Goal: Task Accomplishment & Management: Manage account settings

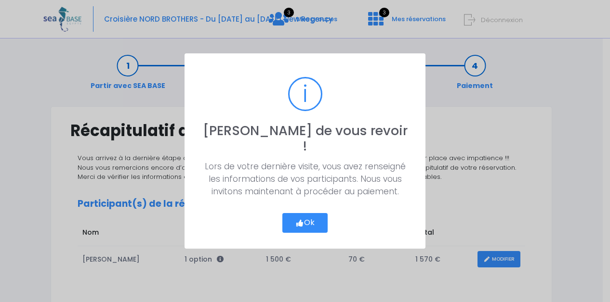
click at [301, 223] on icon "button" at bounding box center [299, 223] width 9 height 0
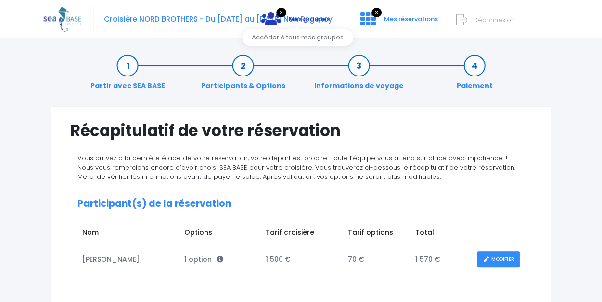
click at [277, 24] on icon at bounding box center [270, 18] width 19 height 15
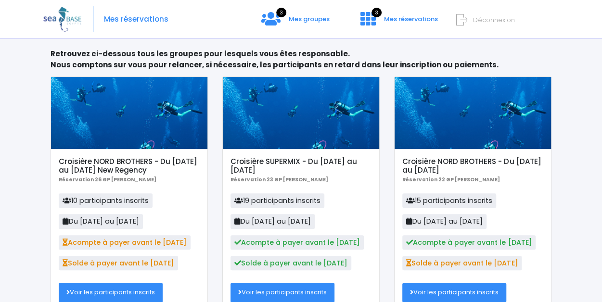
scroll to position [87, 0]
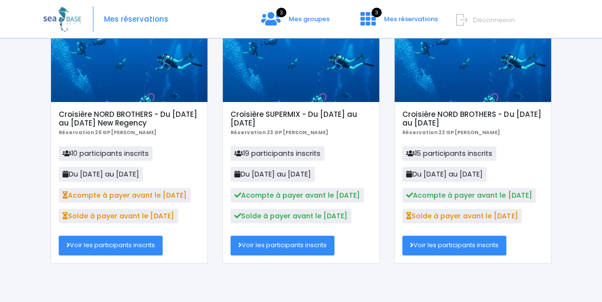
click at [127, 246] on link "Voir les participants inscrits" at bounding box center [111, 245] width 104 height 19
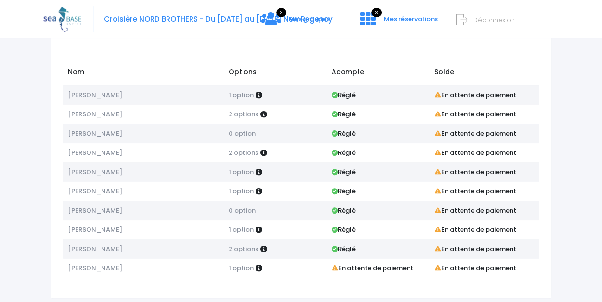
scroll to position [73, 0]
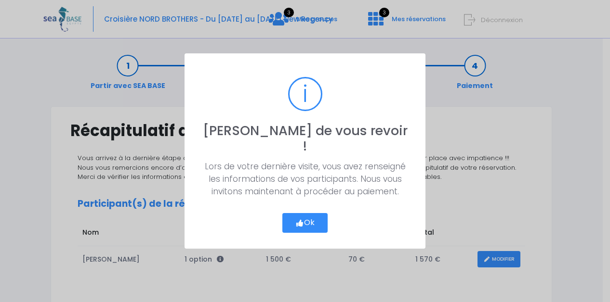
click at [296, 223] on icon "button" at bounding box center [299, 223] width 9 height 0
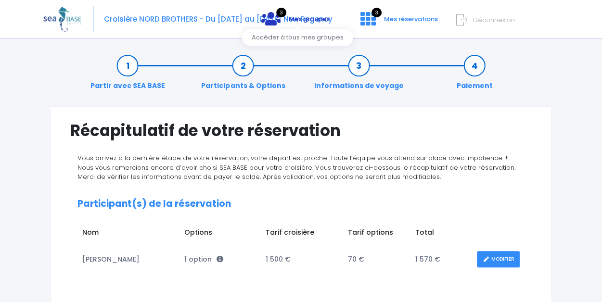
click at [308, 21] on span "Mes groupes" at bounding box center [309, 18] width 41 height 9
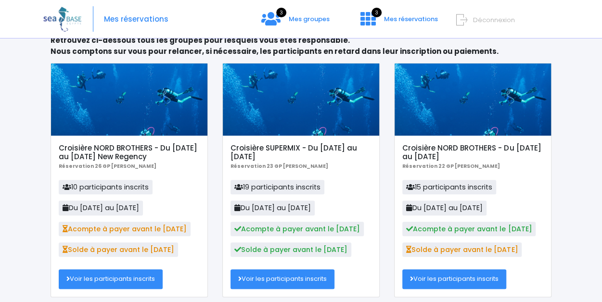
scroll to position [87, 0]
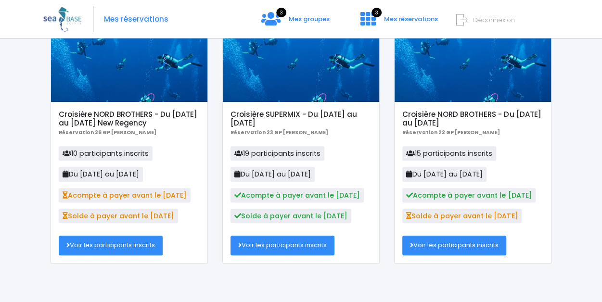
click at [138, 243] on link "Voir les participants inscrits" at bounding box center [111, 245] width 104 height 19
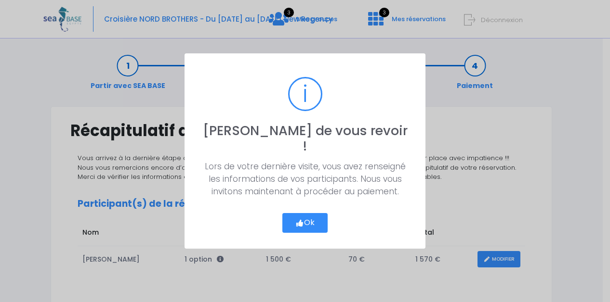
click at [302, 217] on button "Ok" at bounding box center [304, 223] width 45 height 20
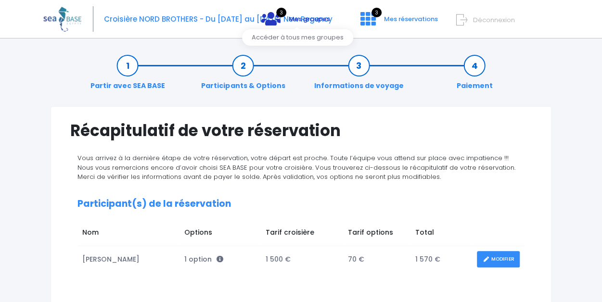
click at [295, 18] on span "Mes groupes" at bounding box center [309, 18] width 41 height 9
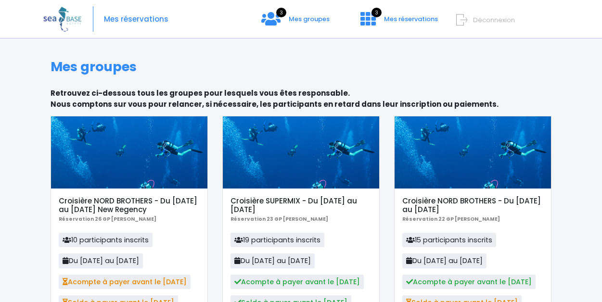
scroll to position [87, 0]
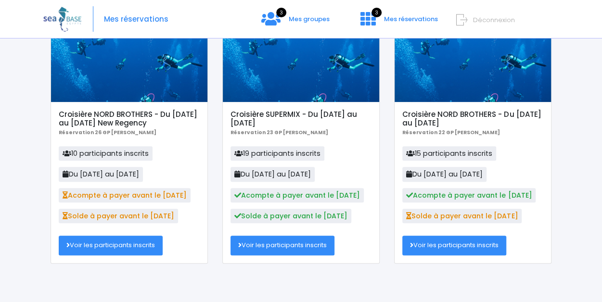
click at [133, 243] on link "Voir les participants inscrits" at bounding box center [111, 245] width 104 height 19
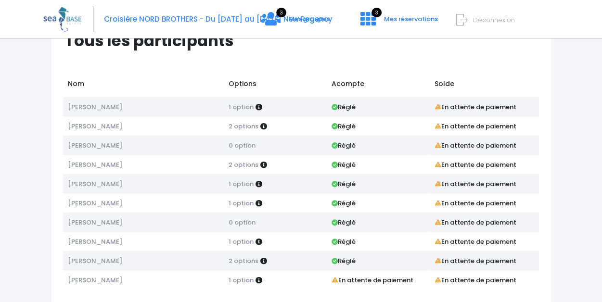
scroll to position [73, 0]
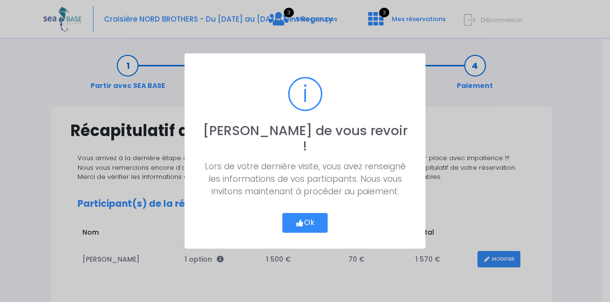
click at [290, 213] on button "Ok" at bounding box center [304, 223] width 45 height 20
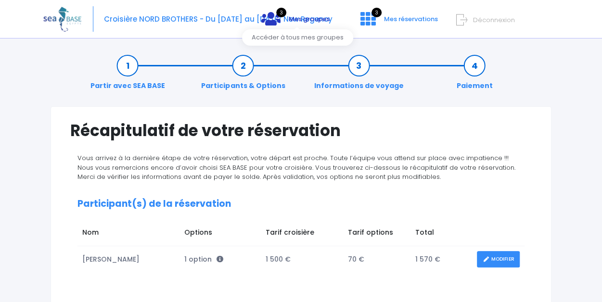
click at [301, 19] on span "Mes groupes" at bounding box center [309, 18] width 41 height 9
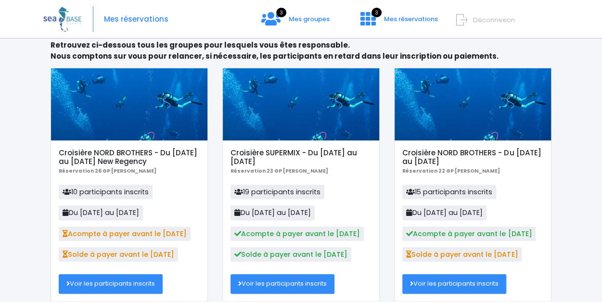
scroll to position [87, 0]
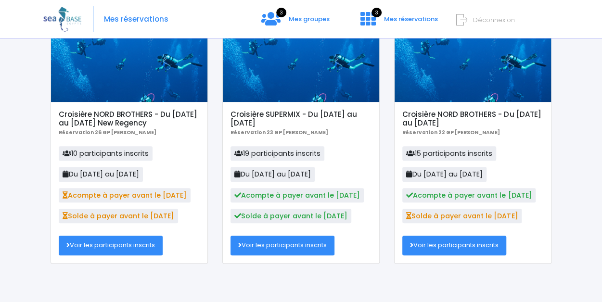
click at [124, 242] on link "Voir les participants inscrits" at bounding box center [111, 245] width 104 height 19
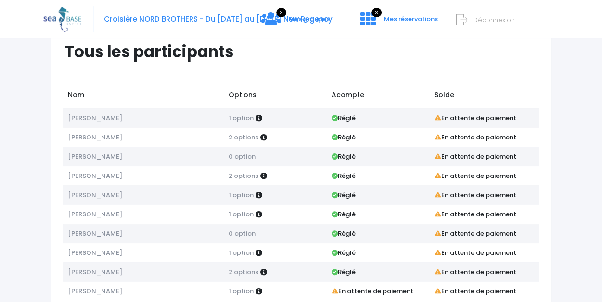
scroll to position [73, 0]
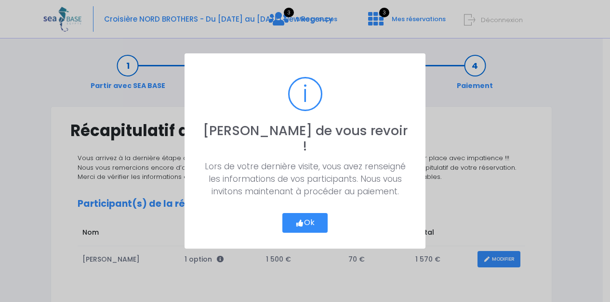
click at [309, 214] on button "Ok" at bounding box center [304, 223] width 45 height 20
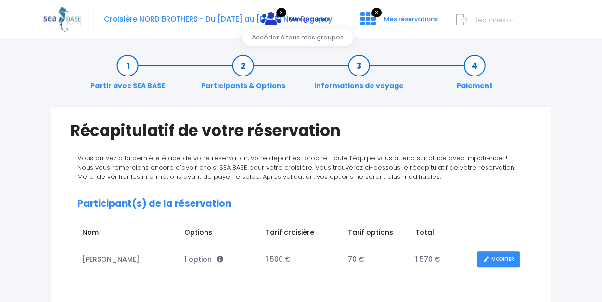
click at [285, 23] on link "3 Mes groupes" at bounding box center [296, 22] width 84 height 9
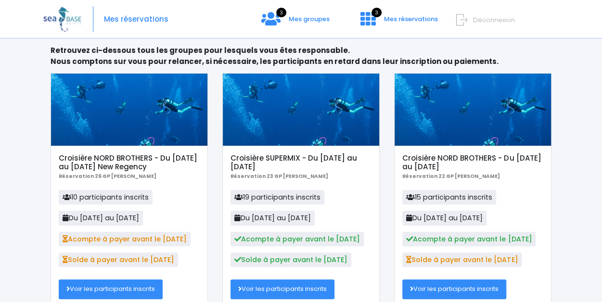
scroll to position [87, 0]
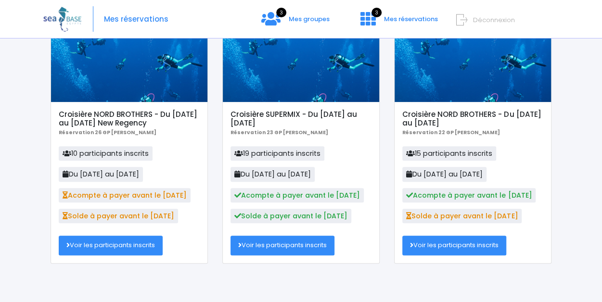
click at [143, 250] on link "Voir les participants inscrits" at bounding box center [111, 245] width 104 height 19
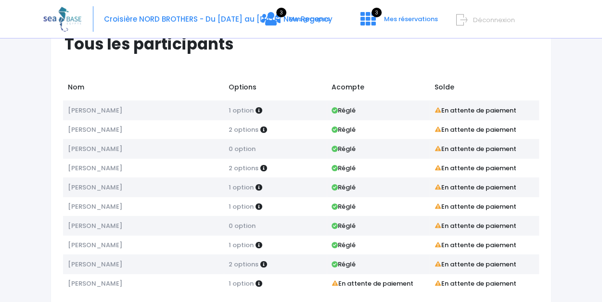
scroll to position [73, 0]
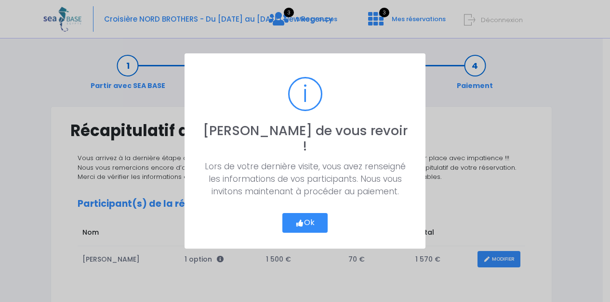
click at [315, 220] on button "Ok" at bounding box center [304, 223] width 45 height 20
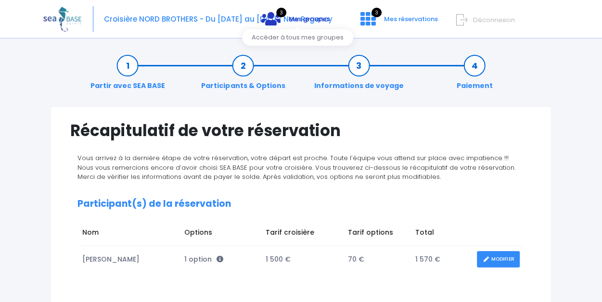
click at [310, 19] on span "Mes groupes" at bounding box center [309, 18] width 41 height 9
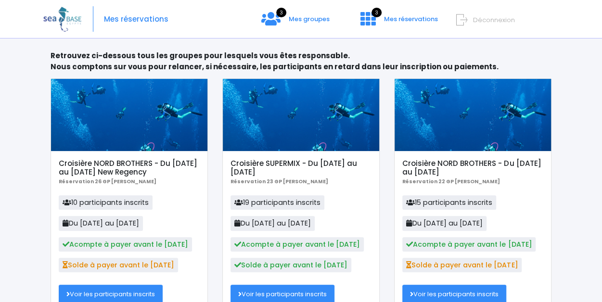
scroll to position [87, 0]
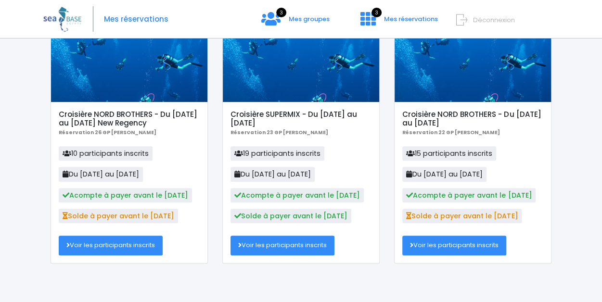
click at [143, 250] on link "Voir les participants inscrits" at bounding box center [111, 245] width 104 height 19
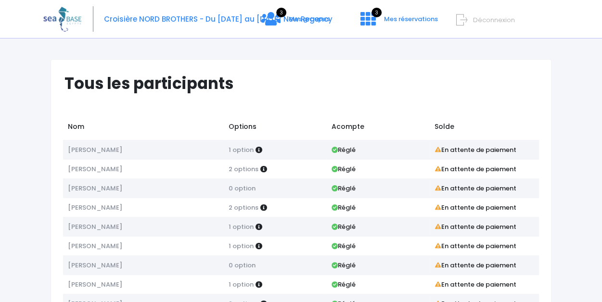
scroll to position [73, 0]
